Goal: Answer question/provide support: Answer question/provide support

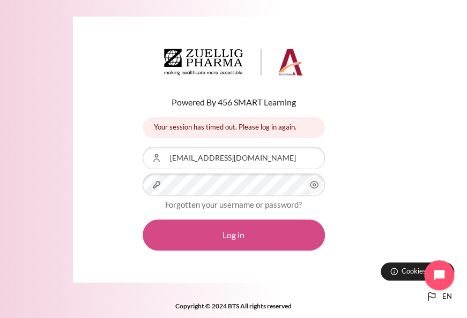
click at [237, 237] on button "Log in" at bounding box center [234, 235] width 182 height 31
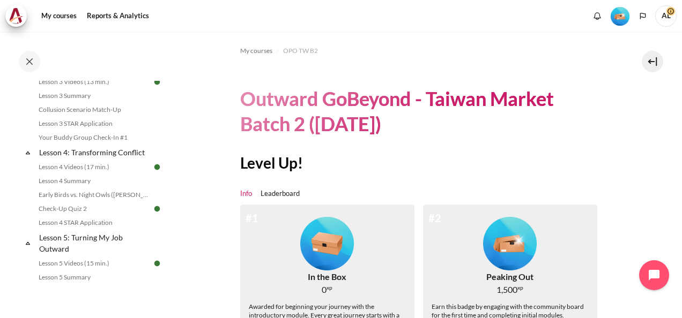
scroll to position [322, 0]
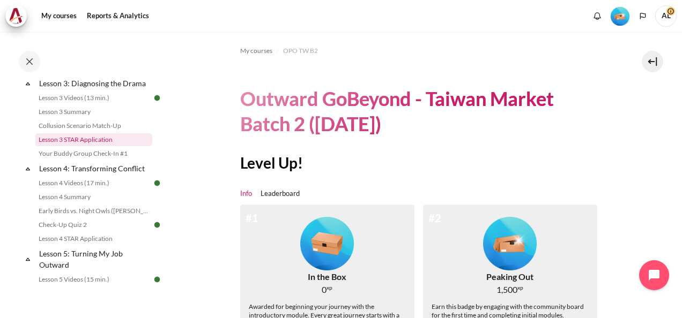
click at [96, 145] on link "Lesson 3 STAR Application" at bounding box center [93, 139] width 117 height 13
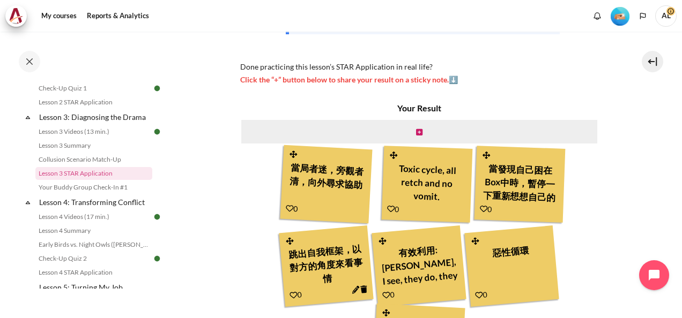
scroll to position [427, 0]
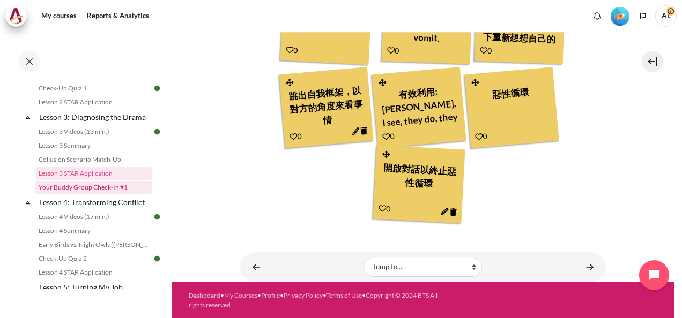
click at [101, 194] on link "Your Buddy Group Check-In #1" at bounding box center [93, 187] width 117 height 13
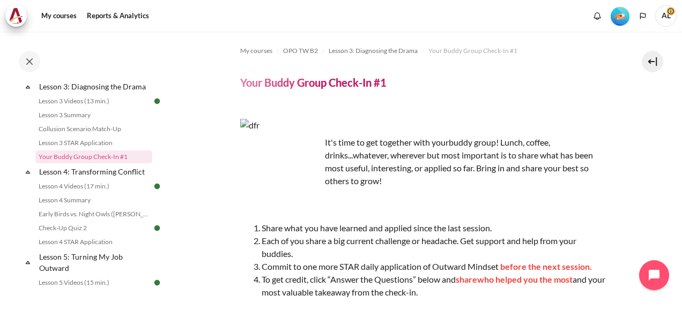
scroll to position [302, 0]
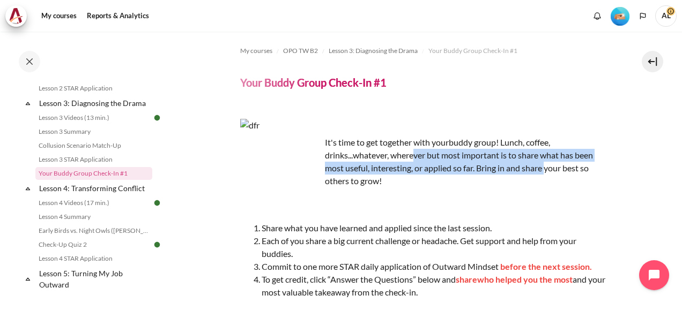
drag, startPoint x: 413, startPoint y: 152, endPoint x: 541, endPoint y: 165, distance: 129.3
click at [544, 164] on p "It's time to get together with your buddy group! Lunch, coffee, drinks...whatev…" at bounding box center [423, 161] width 366 height 51
drag, startPoint x: 541, startPoint y: 165, endPoint x: 534, endPoint y: 165, distance: 7.0
click at [535, 165] on p "It's time to get together with your buddy group! Lunch, coffee, drinks...whatev…" at bounding box center [423, 161] width 366 height 51
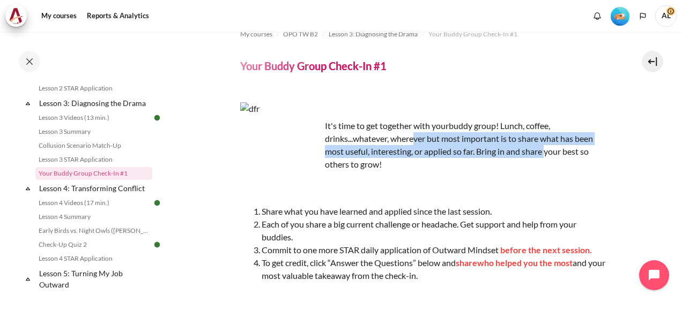
scroll to position [0, 0]
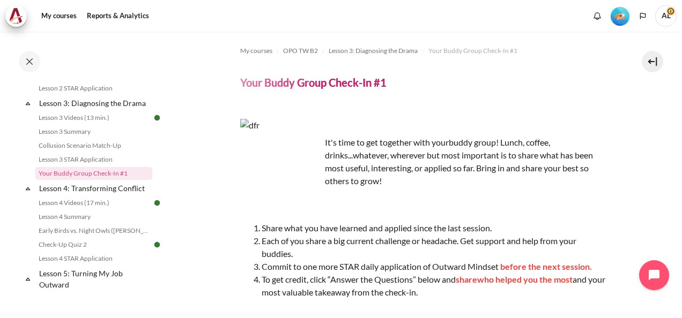
click at [437, 145] on span "It's time to get together with your" at bounding box center [387, 142] width 124 height 10
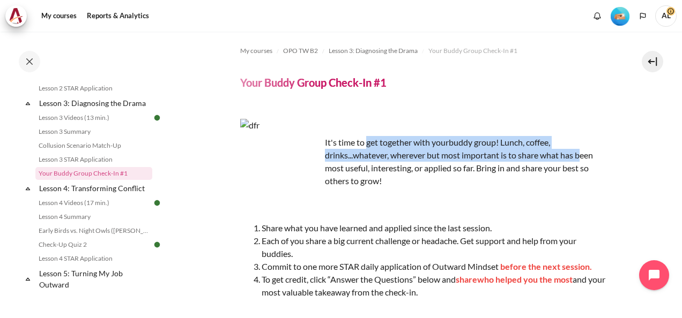
drag, startPoint x: 370, startPoint y: 147, endPoint x: 579, endPoint y: 157, distance: 209.3
click at [579, 157] on p "It's time to get together with your buddy group! Lunch, coffee, drinks...whatev…" at bounding box center [423, 161] width 366 height 51
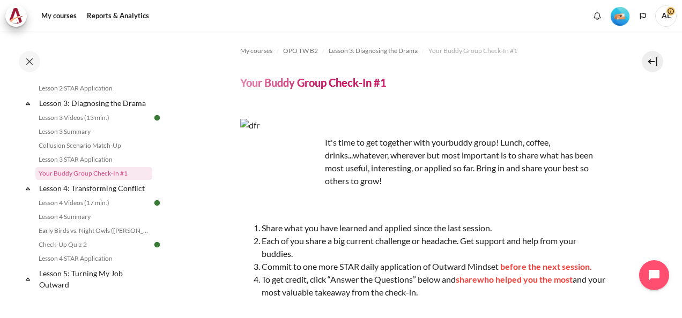
drag, startPoint x: 579, startPoint y: 157, endPoint x: 571, endPoint y: 200, distance: 44.6
click at [571, 200] on p "Content" at bounding box center [423, 205] width 366 height 26
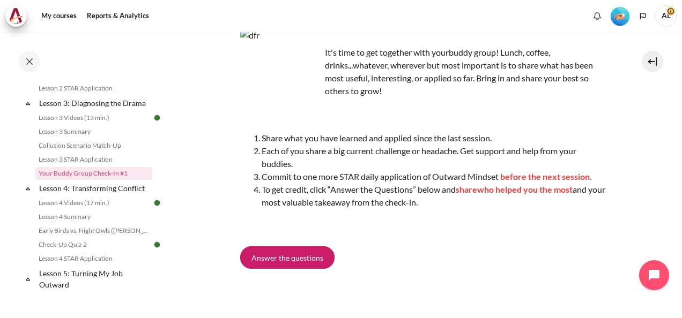
scroll to position [107, 0]
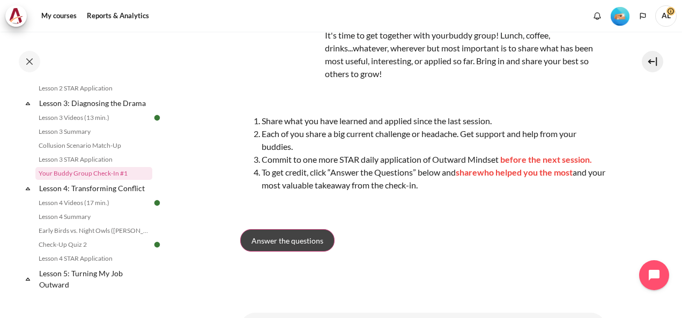
click at [258, 230] on link "Answer the questions" at bounding box center [287, 240] width 94 height 23
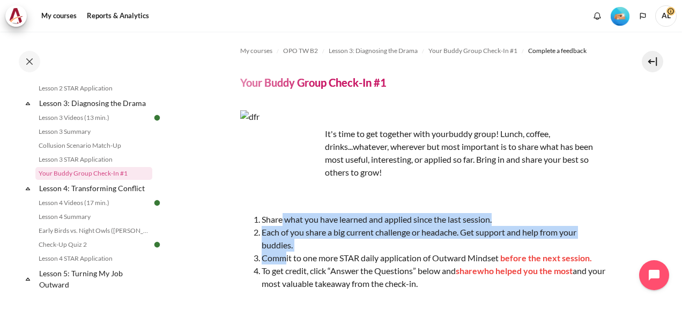
drag, startPoint x: 281, startPoint y: 211, endPoint x: 283, endPoint y: 254, distance: 42.9
click at [283, 254] on div "It's time to get together with your buddy group! Lunch, coffee, drinks...whatev…" at bounding box center [423, 211] width 366 height 202
drag, startPoint x: 283, startPoint y: 254, endPoint x: 279, endPoint y: 262, distance: 8.7
click at [279, 262] on li "Commit to one more STAR daily application of Outward Mindset before the next se…" at bounding box center [434, 258] width 344 height 13
click at [262, 234] on li "Each of you share a big current challenge or headache. Get support and help fro…" at bounding box center [434, 239] width 344 height 26
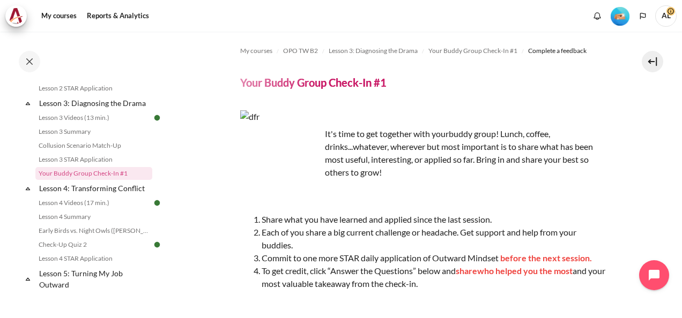
click at [253, 211] on div "It's time to get together with your buddy group! Lunch, coffee, drinks...whatev…" at bounding box center [423, 211] width 366 height 202
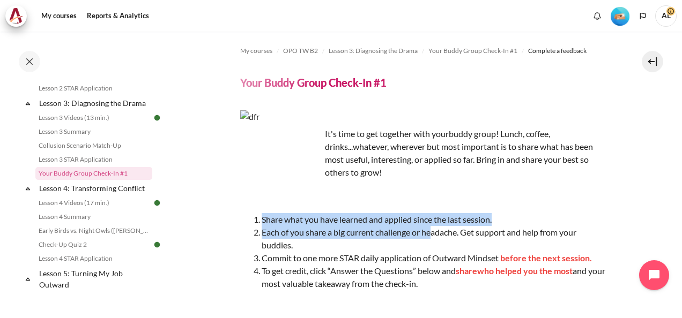
drag, startPoint x: 261, startPoint y: 218, endPoint x: 432, endPoint y: 236, distance: 172.0
click at [432, 236] on ol "Share what you have learned and applied since the last session. Each of you sha…" at bounding box center [423, 251] width 366 height 77
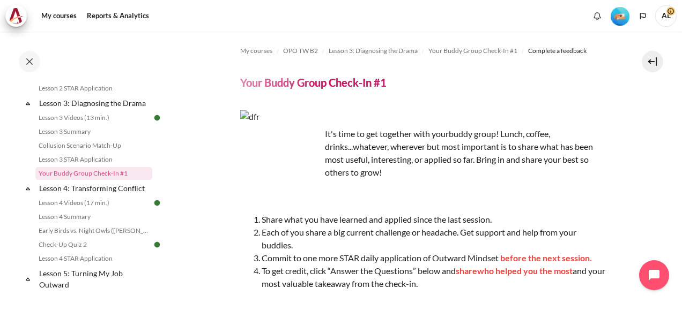
click at [336, 261] on li "Commit to one more STAR daily application of Outward Mindset before the next se…" at bounding box center [434, 258] width 344 height 13
drag, startPoint x: 430, startPoint y: 280, endPoint x: 259, endPoint y: 220, distance: 181.8
click at [259, 220] on ol "Share what you have learned and applied since the last session. Each of you sha…" at bounding box center [423, 251] width 366 height 77
drag, startPoint x: 259, startPoint y: 220, endPoint x: 277, endPoint y: 229, distance: 19.9
click at [277, 229] on span "Each of you share a big current challenge or headache. Get support and help fro…" at bounding box center [419, 238] width 315 height 23
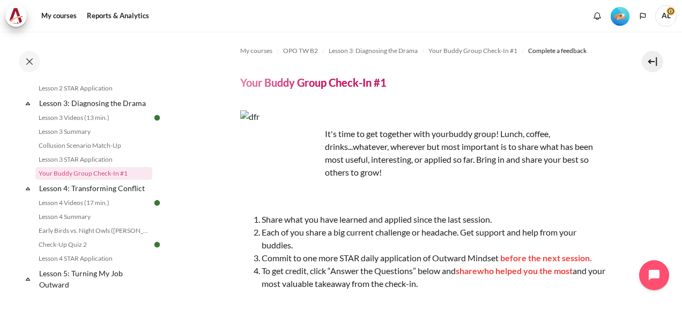
click at [293, 242] on span "Each of you share a big current challenge or headache. Get support and help fro…" at bounding box center [419, 238] width 315 height 23
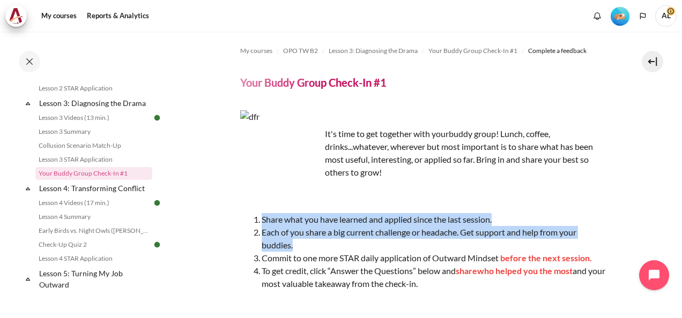
drag, startPoint x: 262, startPoint y: 219, endPoint x: 301, endPoint y: 248, distance: 48.7
click at [301, 248] on ol "Share what you have learned and applied since the last session. Each of you sha…" at bounding box center [423, 251] width 366 height 77
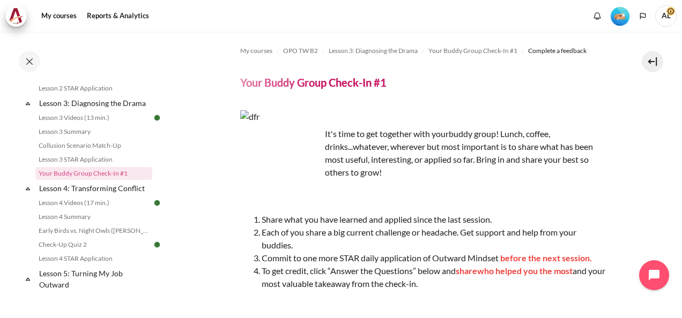
drag, startPoint x: 301, startPoint y: 248, endPoint x: 311, endPoint y: 261, distance: 16.1
click at [311, 261] on li "Commit to one more STAR daily application of Outward Mindset before the next se…" at bounding box center [434, 258] width 344 height 13
drag, startPoint x: 433, startPoint y: 281, endPoint x: 262, endPoint y: 222, distance: 180.9
click at [262, 222] on ol "Share what you have learned and applied since the last session. Each of you sha…" at bounding box center [423, 251] width 366 height 77
drag, startPoint x: 262, startPoint y: 222, endPoint x: 270, endPoint y: 237, distance: 17.5
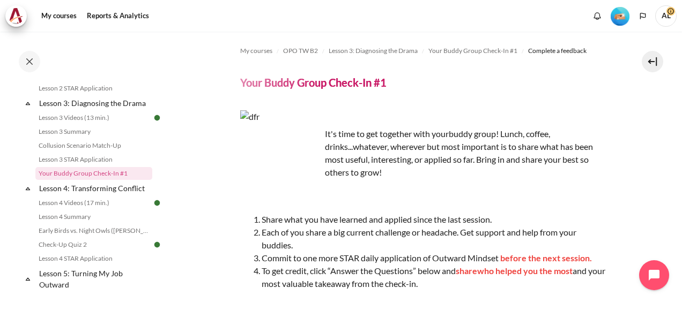
click at [270, 237] on li "Each of you share a big current challenge or headache. Get support and help fro…" at bounding box center [434, 239] width 344 height 26
click at [262, 225] on li "Share what you have learned and applied since the last session." at bounding box center [434, 219] width 344 height 13
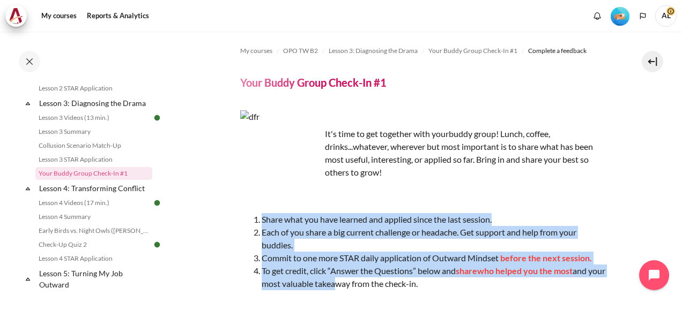
drag, startPoint x: 263, startPoint y: 216, endPoint x: 351, endPoint y: 287, distance: 113.6
click at [351, 287] on ol "Share what you have learned and applied since the last session. Each of you sha…" at bounding box center [423, 251] width 366 height 77
drag, startPoint x: 351, startPoint y: 287, endPoint x: 284, endPoint y: 255, distance: 74.3
click at [285, 256] on li "Commit to one more STAR daily application of Outward Mindset before the next se…" at bounding box center [434, 258] width 344 height 13
click at [265, 219] on li "Share what you have learned and applied since the last session." at bounding box center [434, 219] width 344 height 13
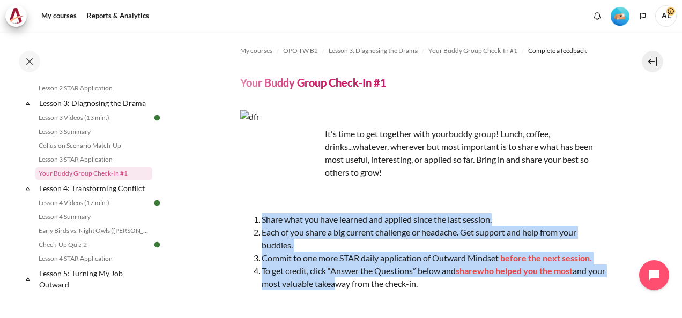
drag, startPoint x: 262, startPoint y: 217, endPoint x: 454, endPoint y: 281, distance: 201.7
click at [454, 281] on ol "Share what you have learned and applied since the last session. Each of you sha…" at bounding box center [423, 251] width 366 height 77
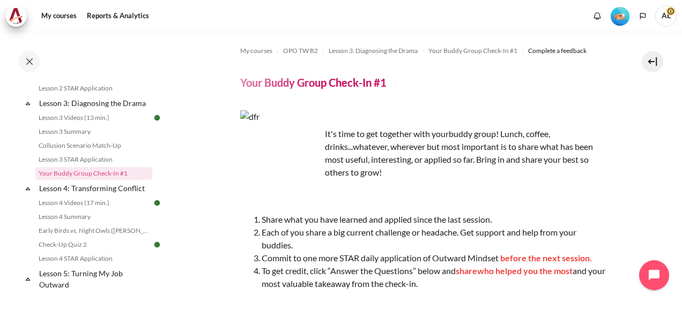
drag, startPoint x: 454, startPoint y: 281, endPoint x: 429, endPoint y: 291, distance: 26.2
click at [429, 291] on div "It's time to get together with your buddy group! Lunch, coffee, drinks...whatev…" at bounding box center [423, 211] width 366 height 202
click at [543, 211] on div "It's time to get together with your buddy group! Lunch, coffee, drinks...whatev…" at bounding box center [423, 211] width 366 height 202
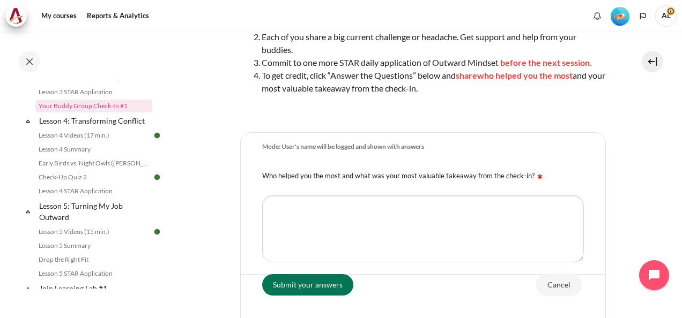
scroll to position [172, 0]
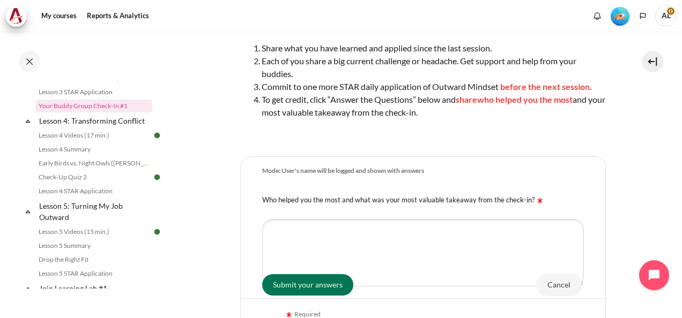
click at [620, 214] on section "My courses OPO TW B2 Lesson 3: Diagnosing the Drama Your Buddy Group Check-In #…" at bounding box center [423, 152] width 502 height 584
